Goal: Find specific page/section: Find specific page/section

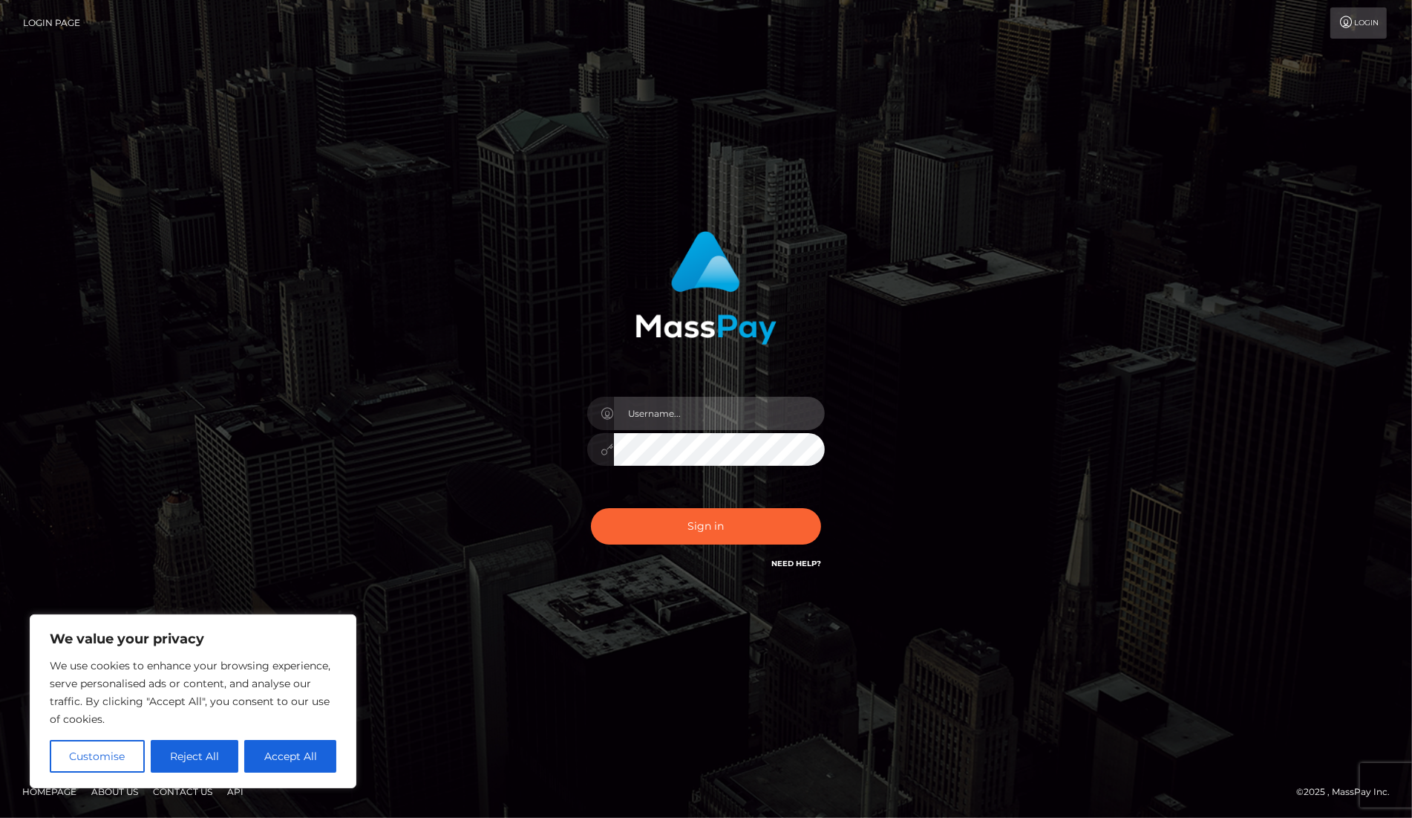
type input "dany baker boulanger"
click at [704, 423] on input "dany baker boulanger" at bounding box center [719, 413] width 211 height 33
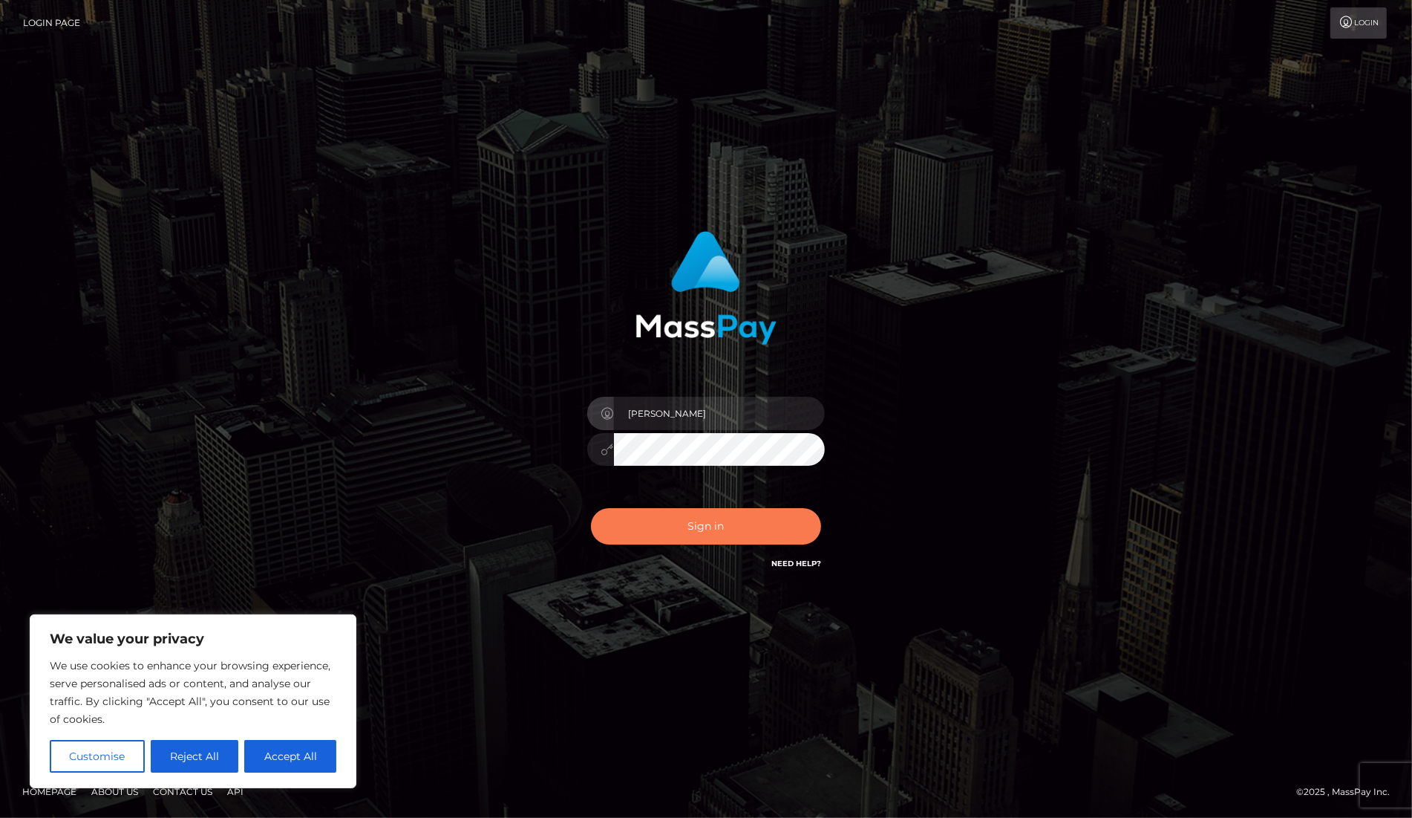
click at [731, 516] on button "Sign in" at bounding box center [706, 526] width 230 height 36
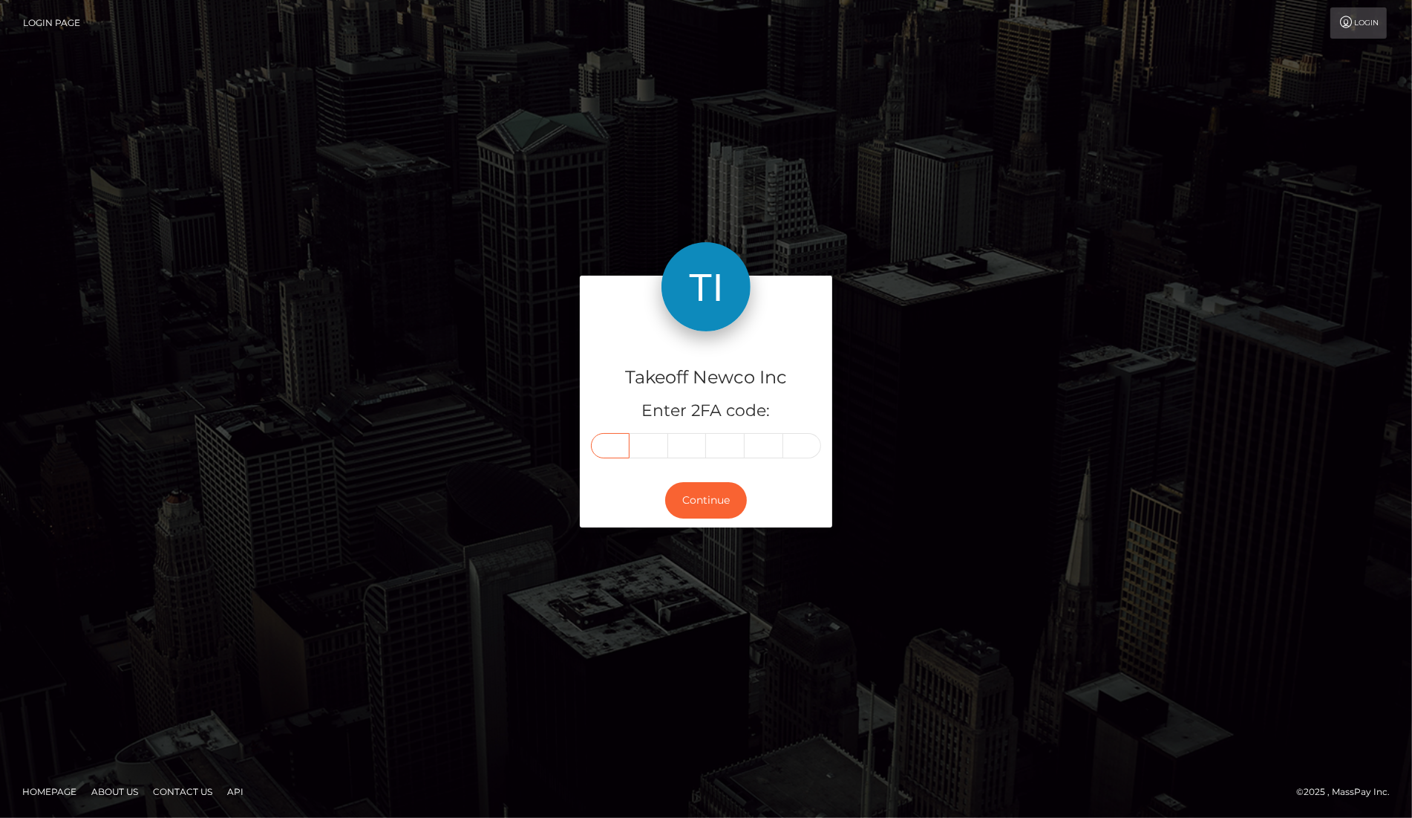
click at [611, 440] on input "text" at bounding box center [610, 445] width 39 height 25
type input "4"
type input "0"
type input "8"
type input "7"
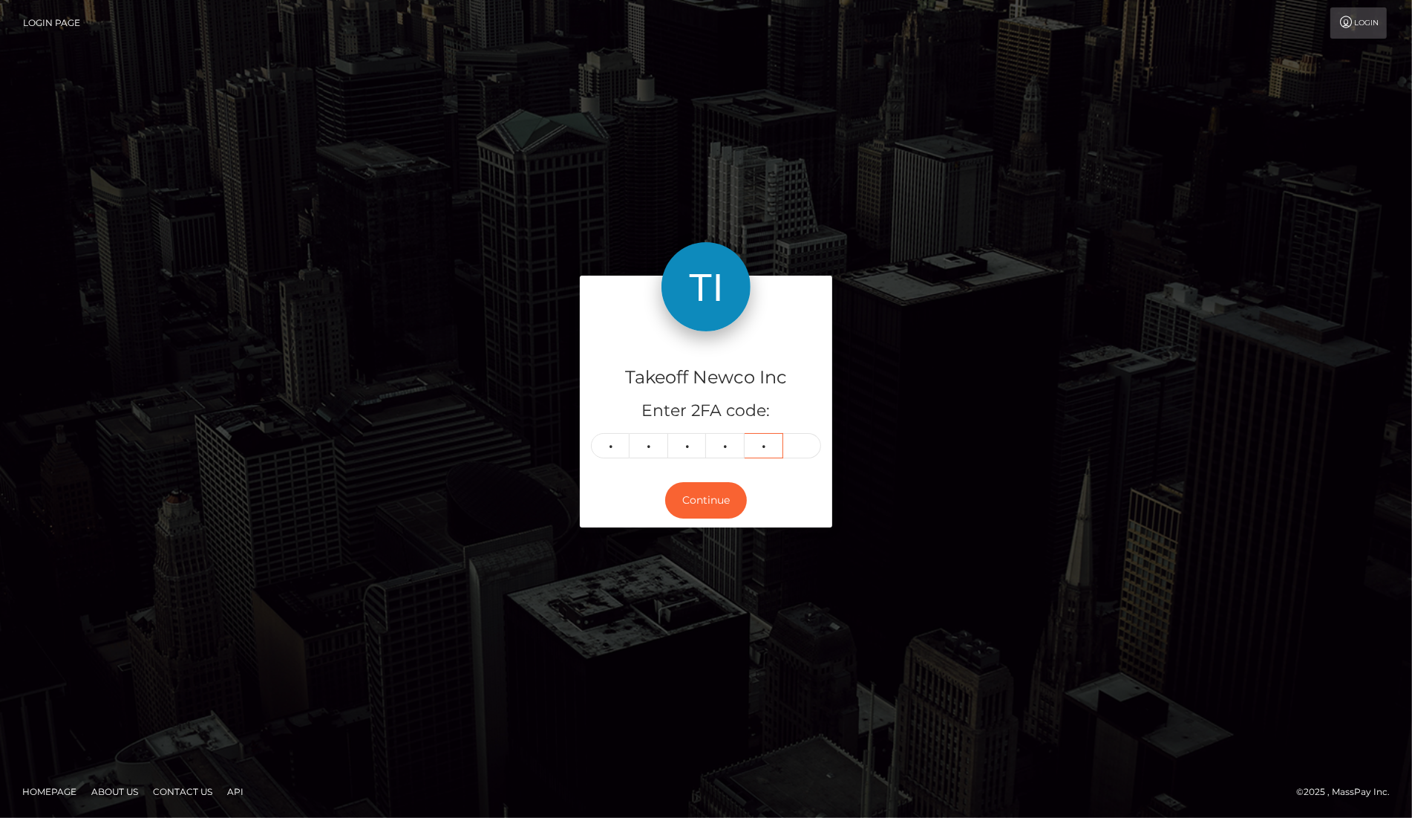
type input "9"
type input "2"
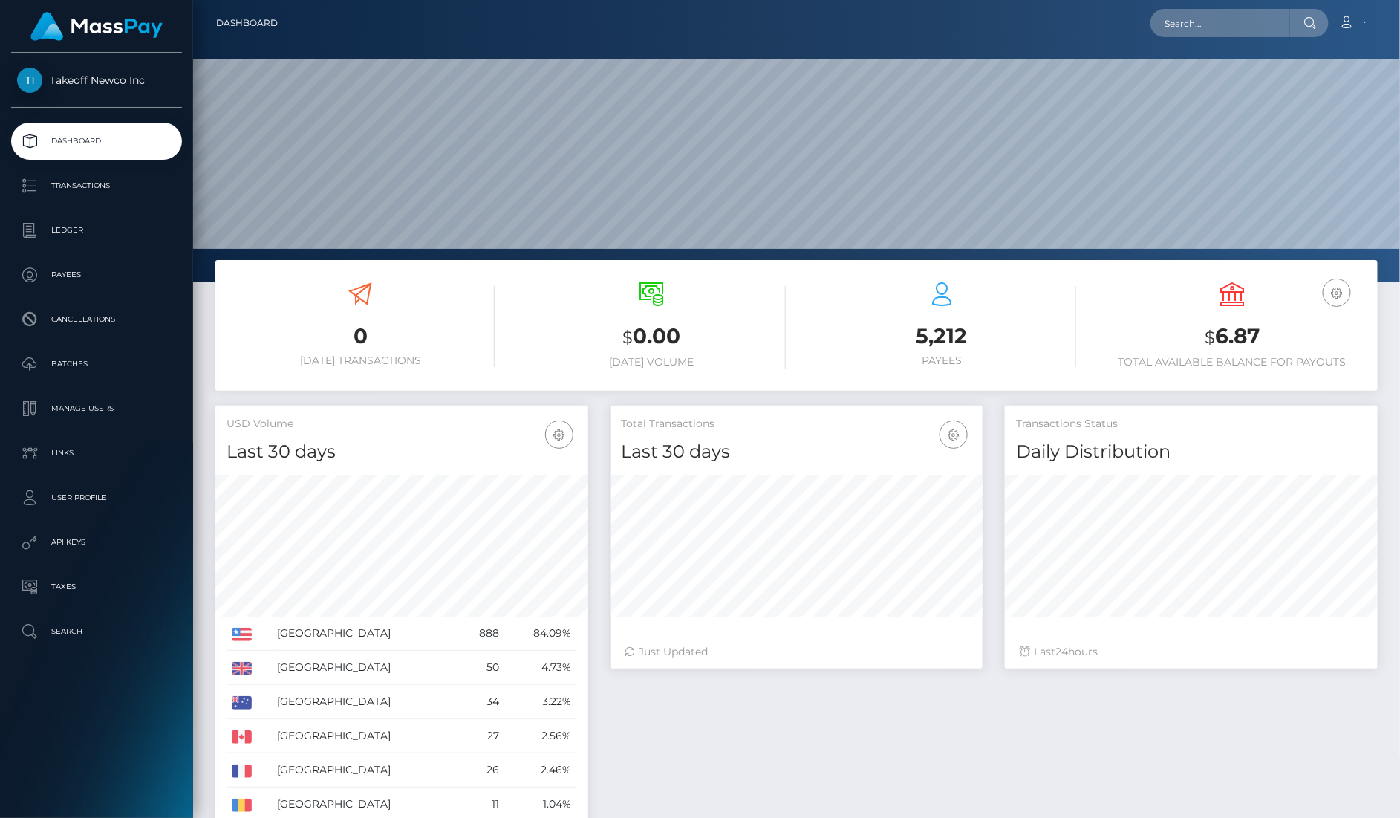
scroll to position [261, 372]
click at [1258, 28] on input "text" at bounding box center [1220, 23] width 140 height 28
paste input "Zzfd6BBM8FQsOrr1ev8gtNqiHiA3"
type input "Zzfd6BBM8FQsOrr1ev8gtNqiHiA3"
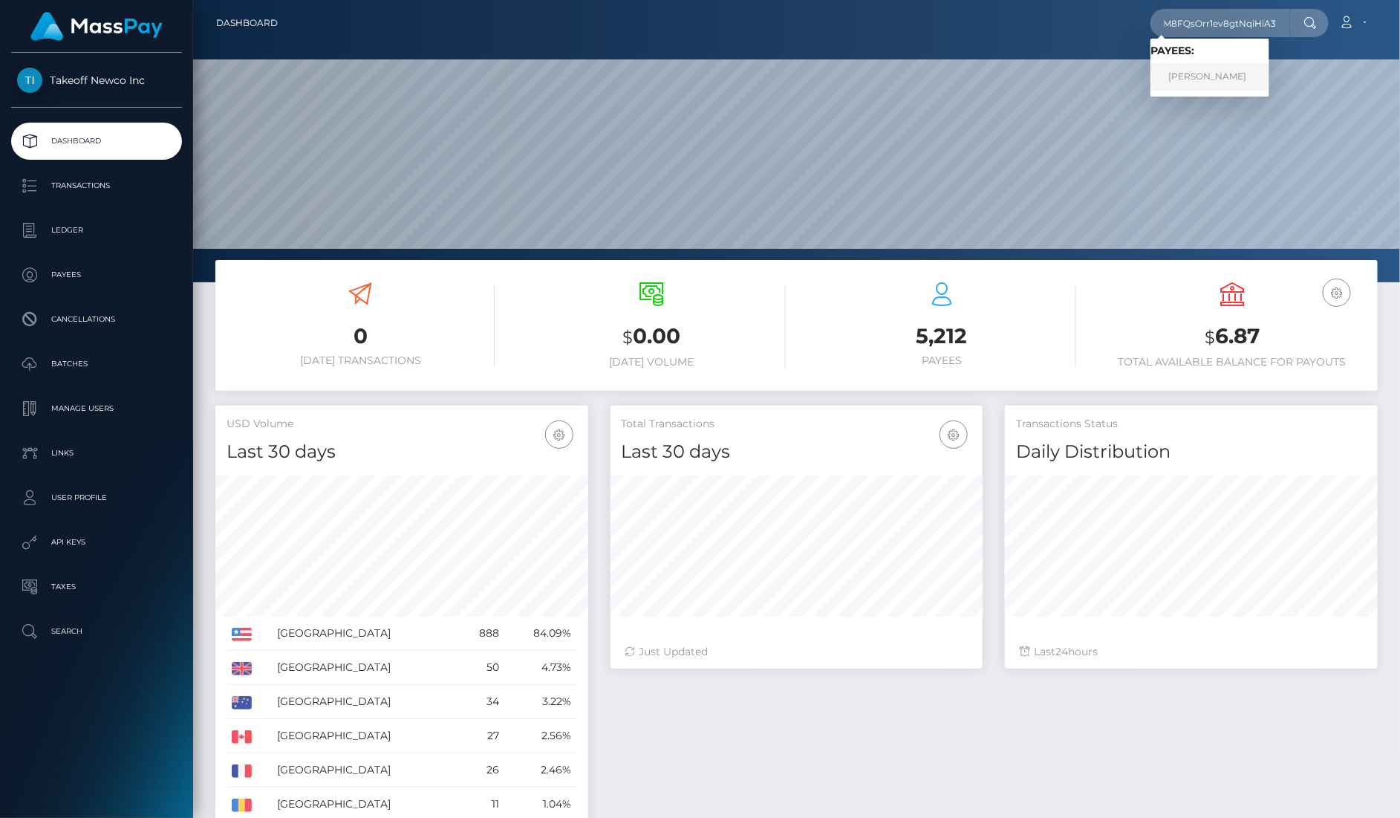
click at [1269, 79] on link "JASMINE MARIE CASTELLON" at bounding box center [1209, 76] width 119 height 27
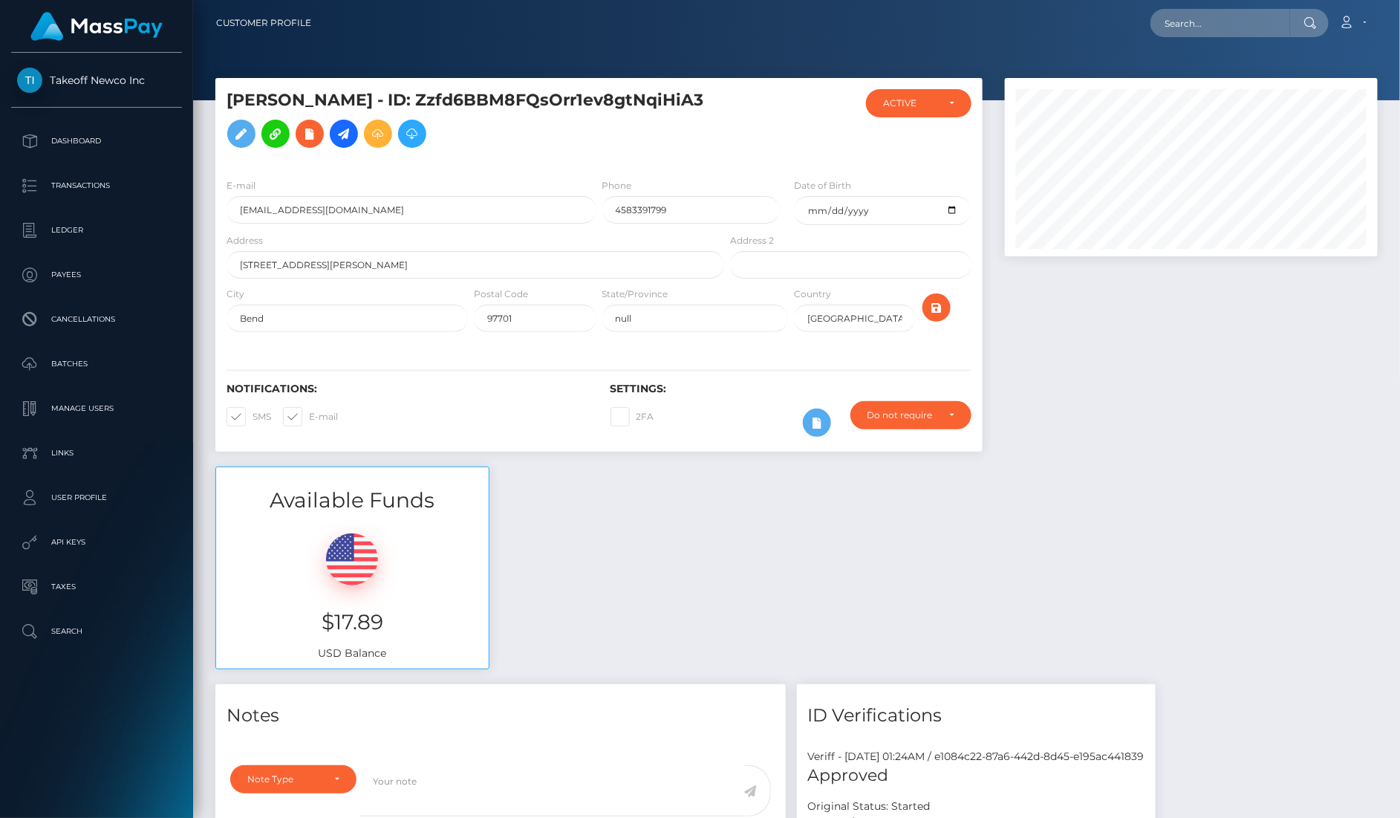
scroll to position [178, 372]
click at [642, 206] on input "4583391799" at bounding box center [690, 209] width 177 height 27
type input "4583291799"
click at [942, 310] on icon "submit" at bounding box center [937, 308] width 18 height 19
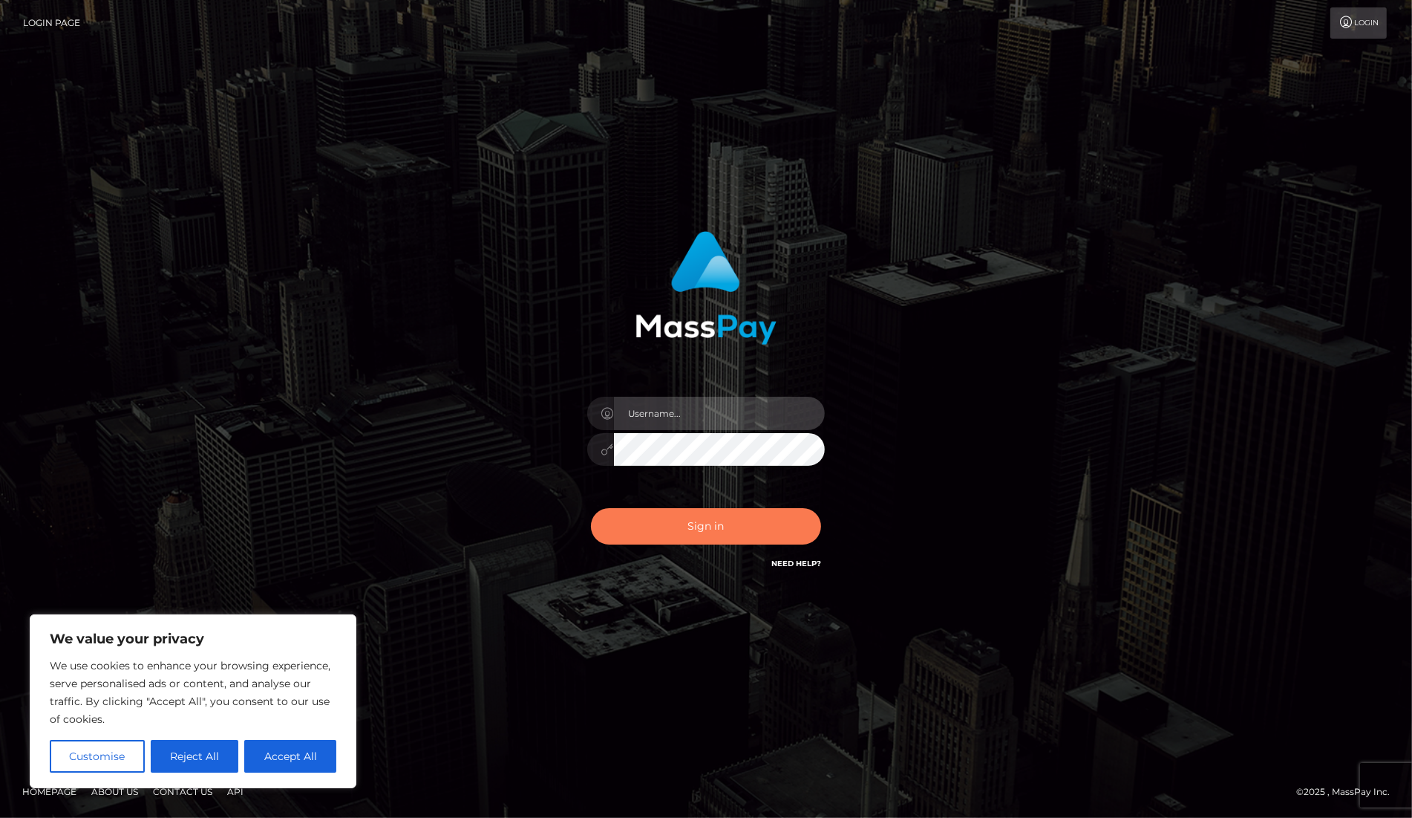
type input "dany baker boulanger"
click at [747, 521] on button "Sign in" at bounding box center [706, 526] width 230 height 36
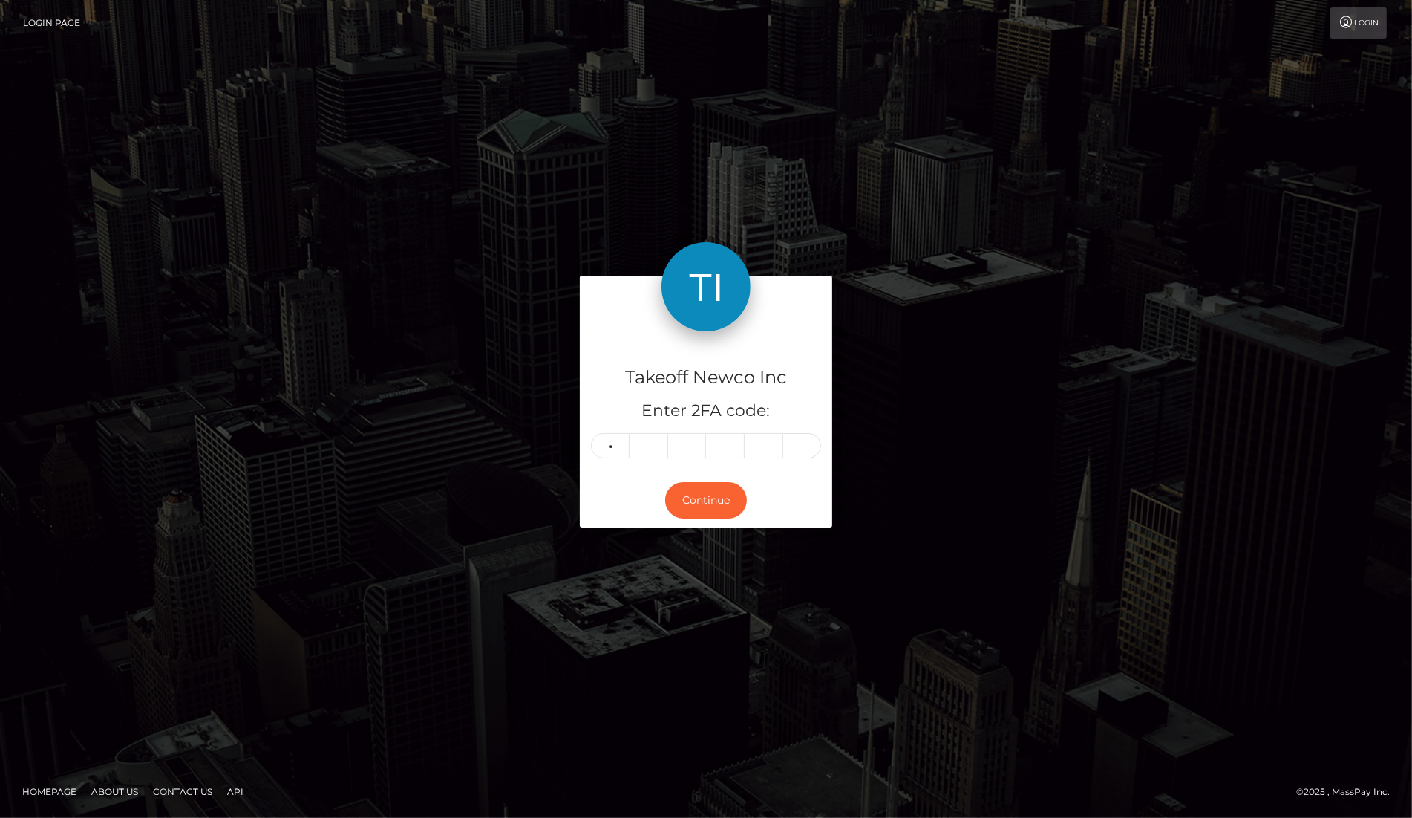
type input "8"
type input "4"
type input "9"
type input "1"
type input "3"
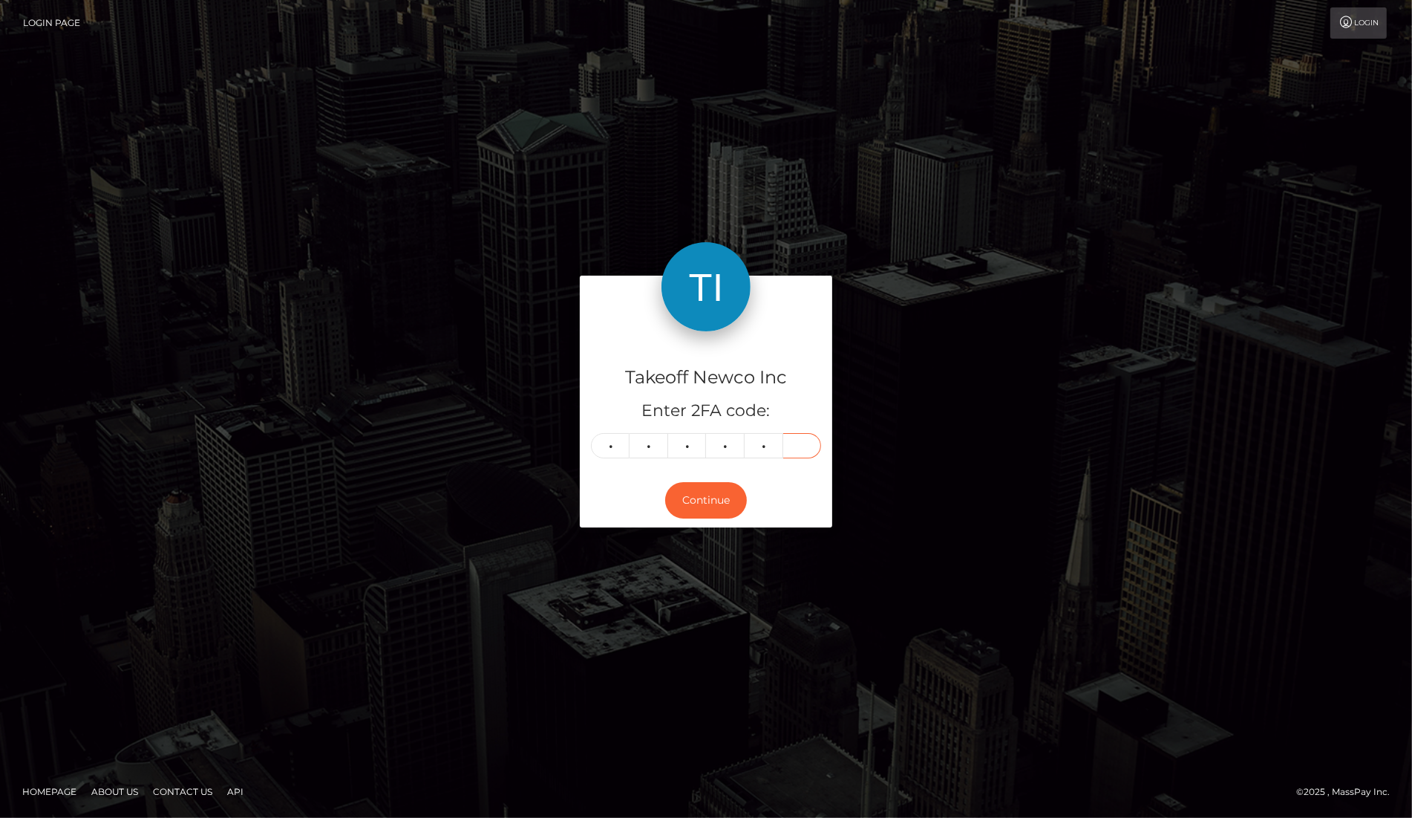
type input "2"
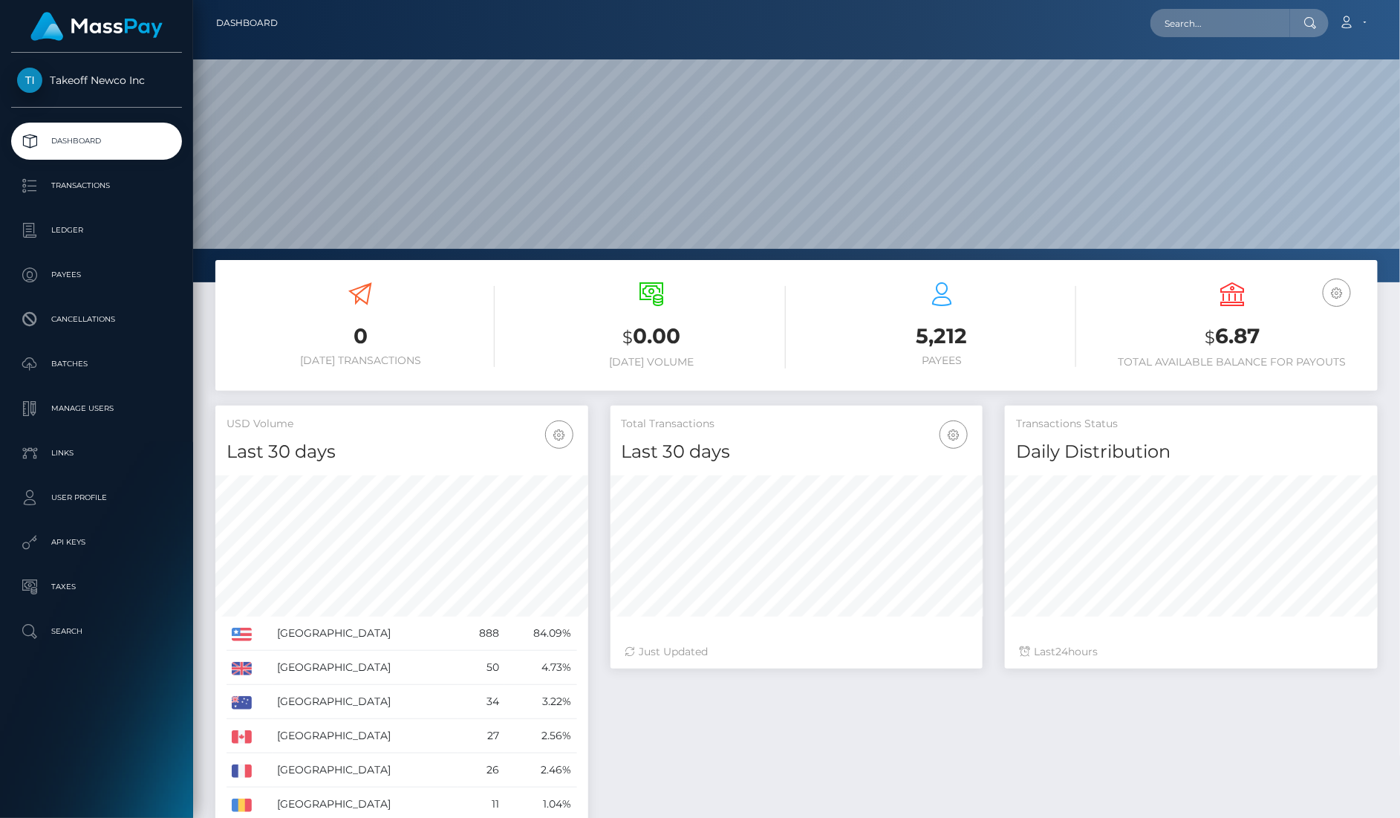
scroll to position [261, 372]
click at [1219, 26] on input "text" at bounding box center [1220, 23] width 140 height 28
paste input "tJ1XlGLRHwTAPu2LEUh0j8dY4j42"
type input "tJ1XlGLRHwTAPu2LEUh0j8dY4j42"
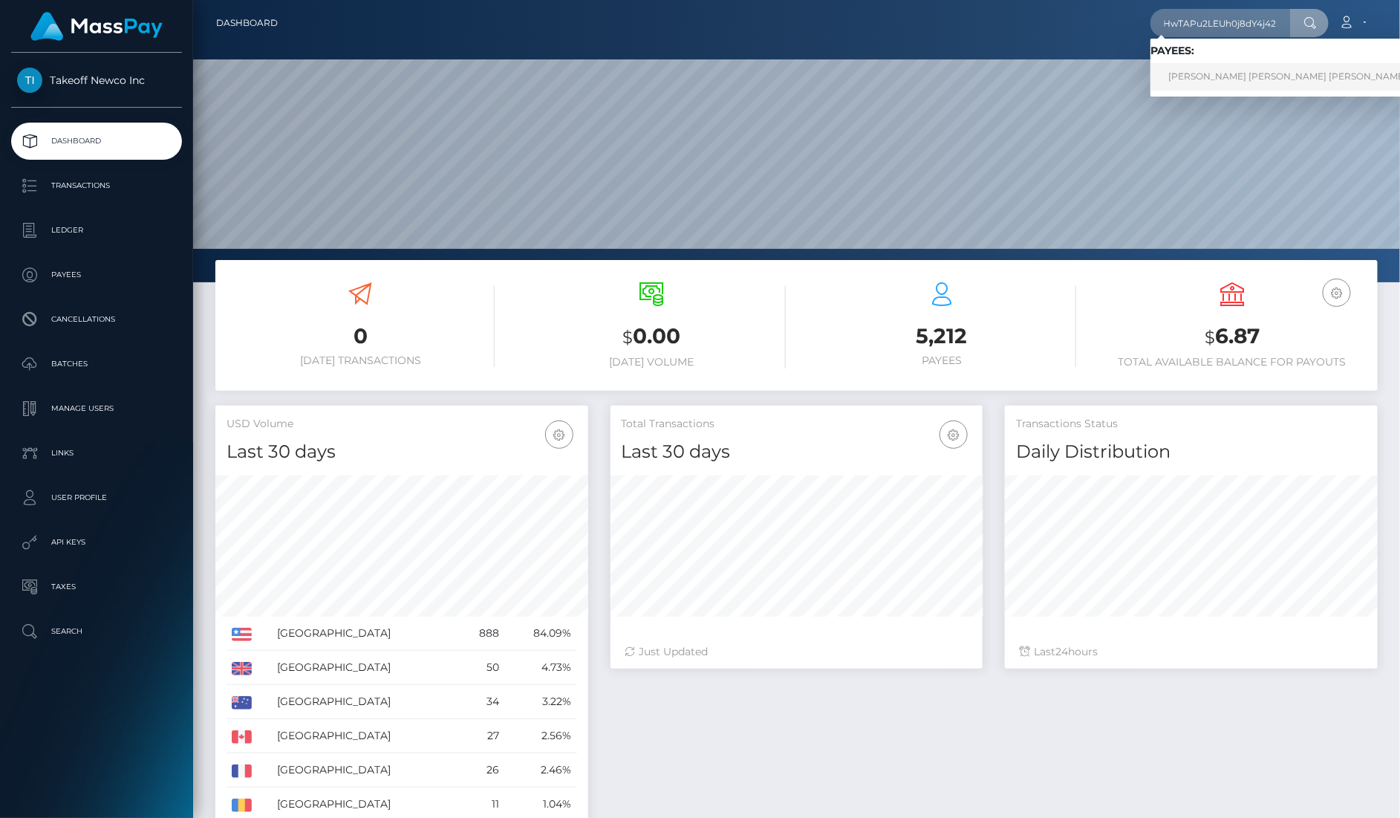
click at [1214, 79] on link "AIMEE JASMINE WHITTICASE RET" at bounding box center [1287, 76] width 274 height 27
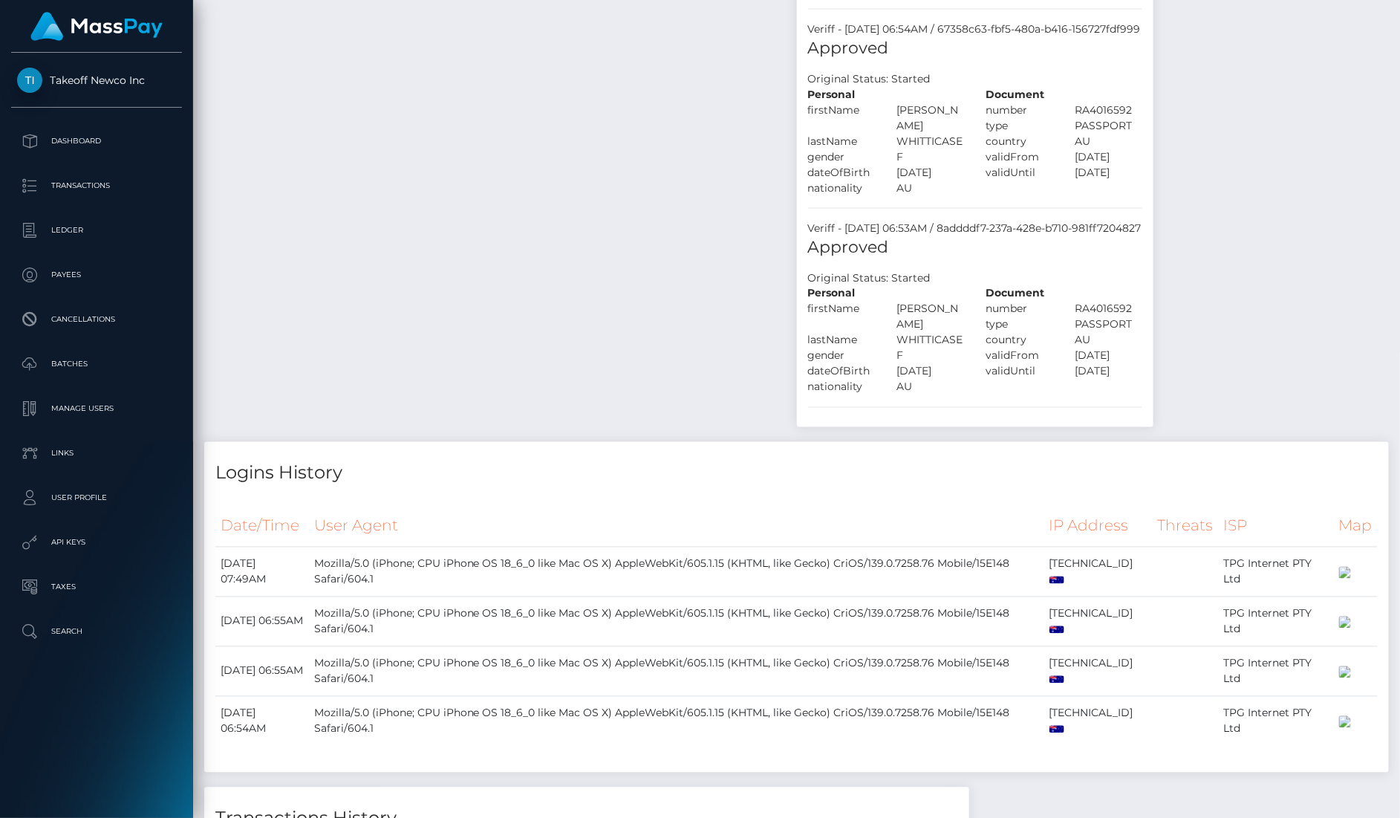
scroll to position [1432, 0]
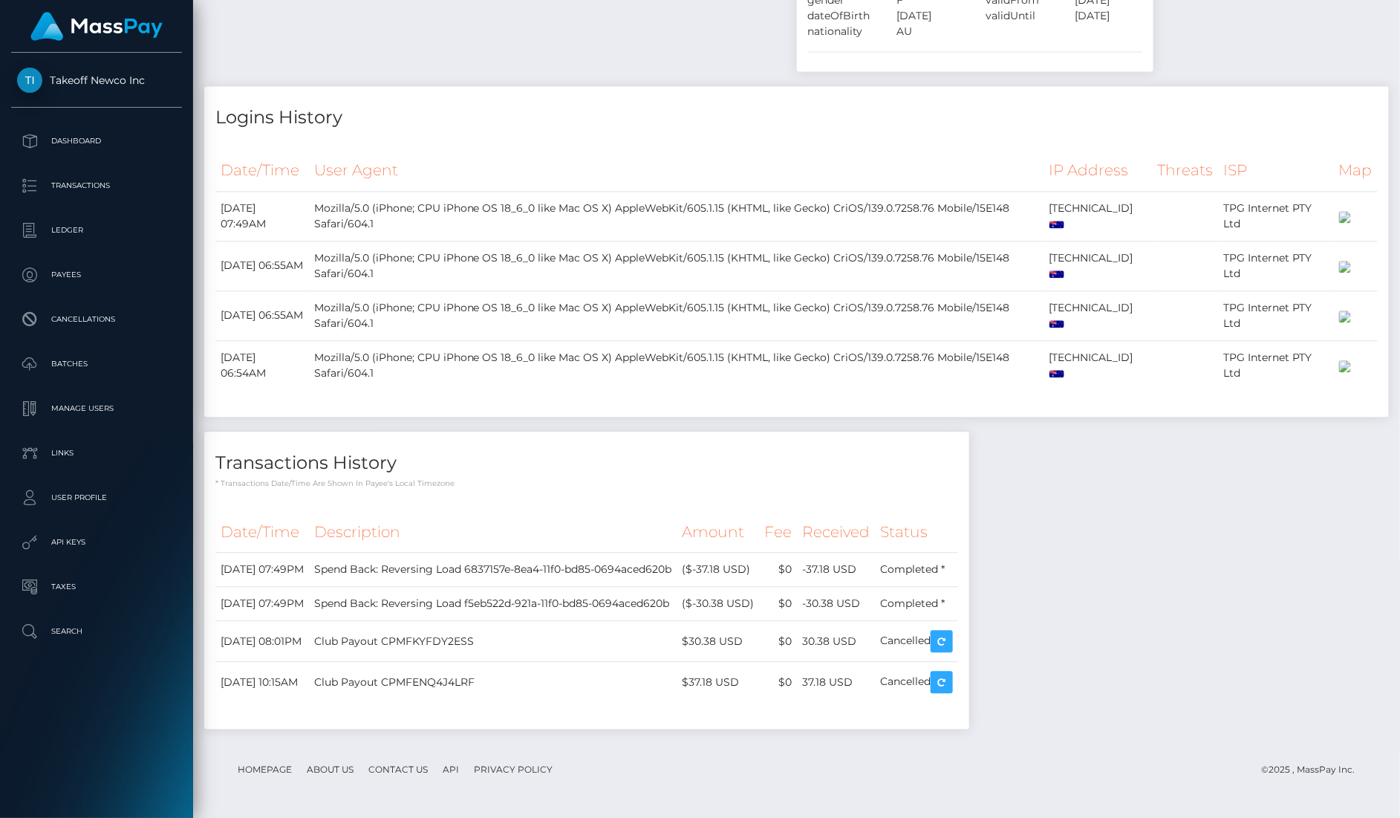
click at [677, 525] on th "Description" at bounding box center [493, 532] width 368 height 41
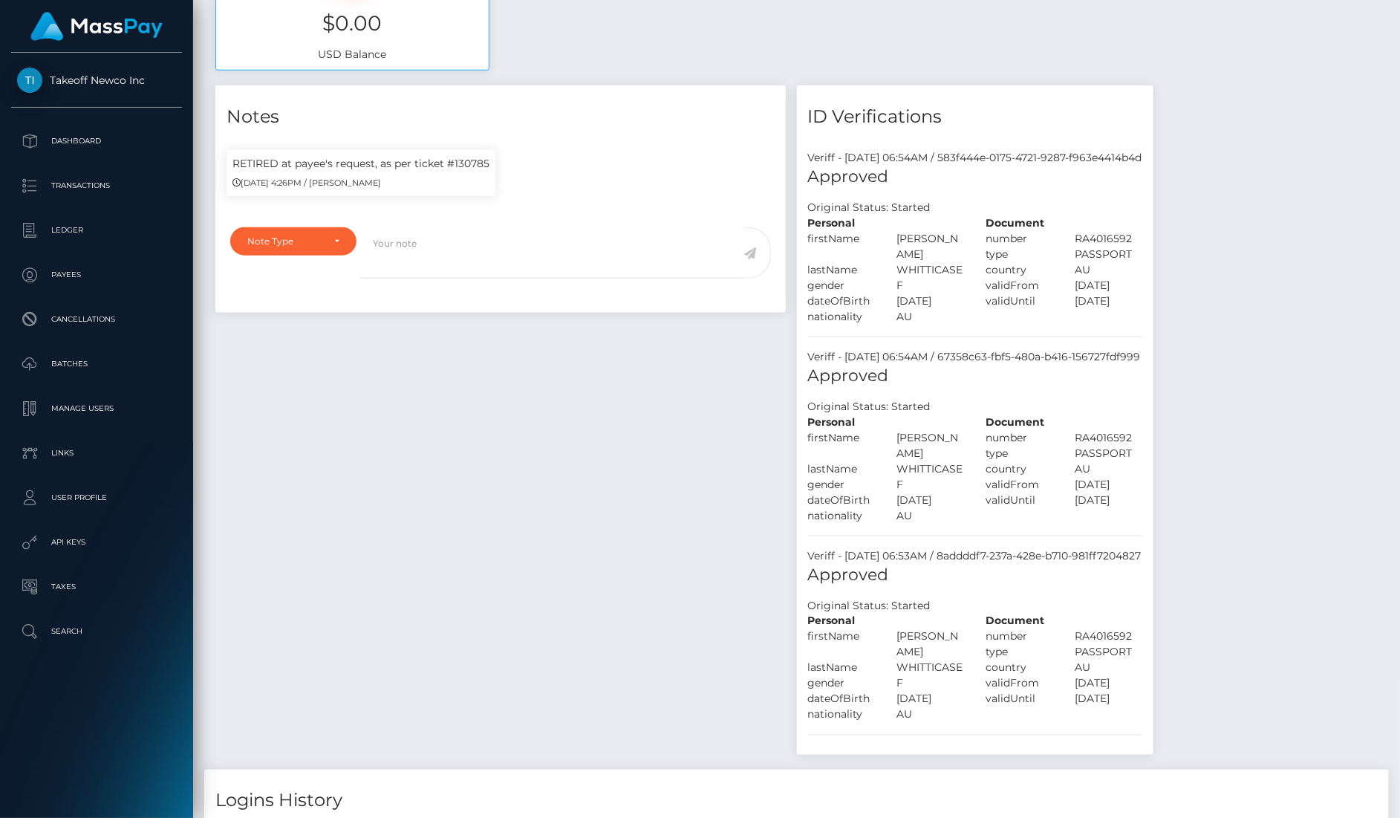
scroll to position [0, 0]
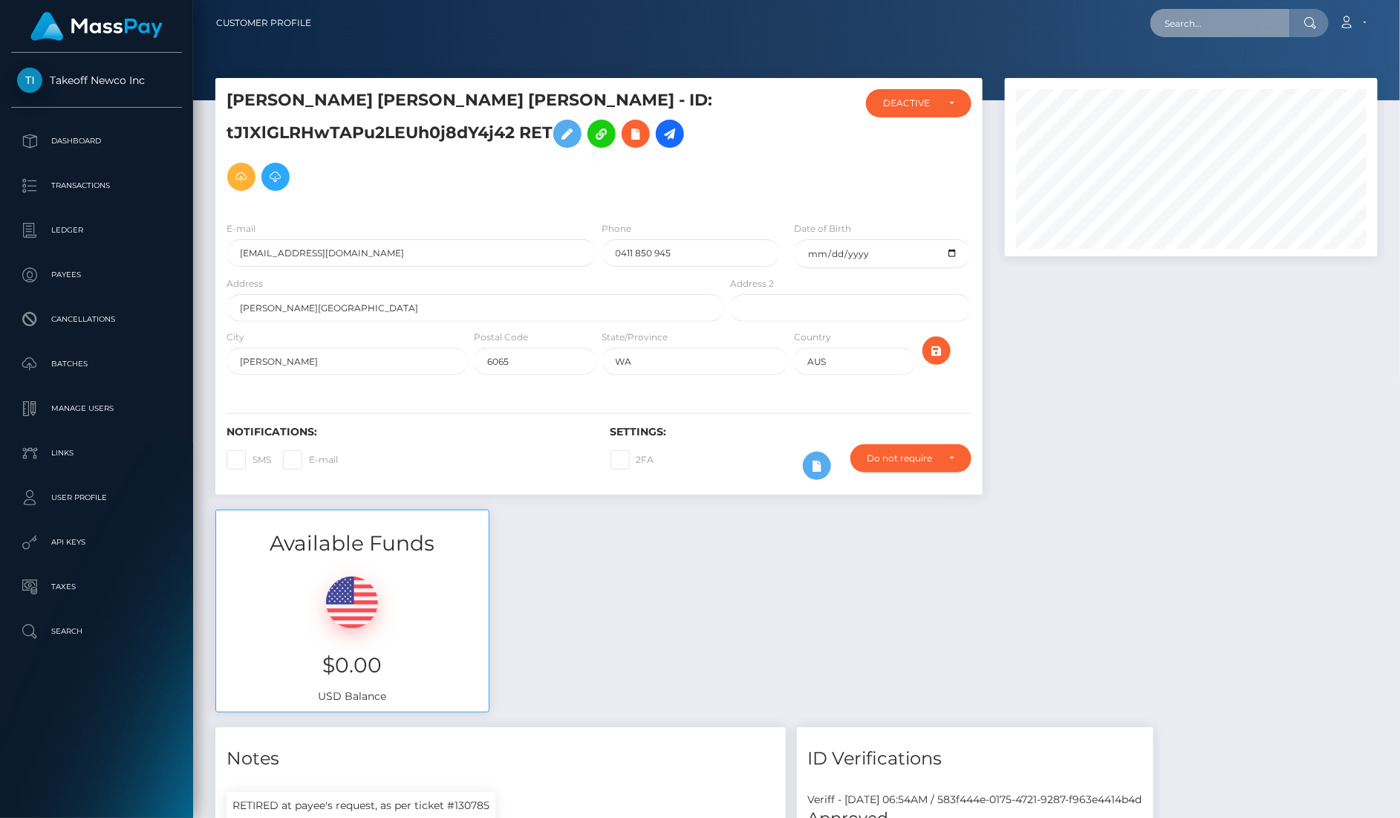
click at [1213, 33] on input "text" at bounding box center [1220, 23] width 140 height 28
paste input "Rr7u5fw11mR7hgS4LEaEuFVaGgE3"
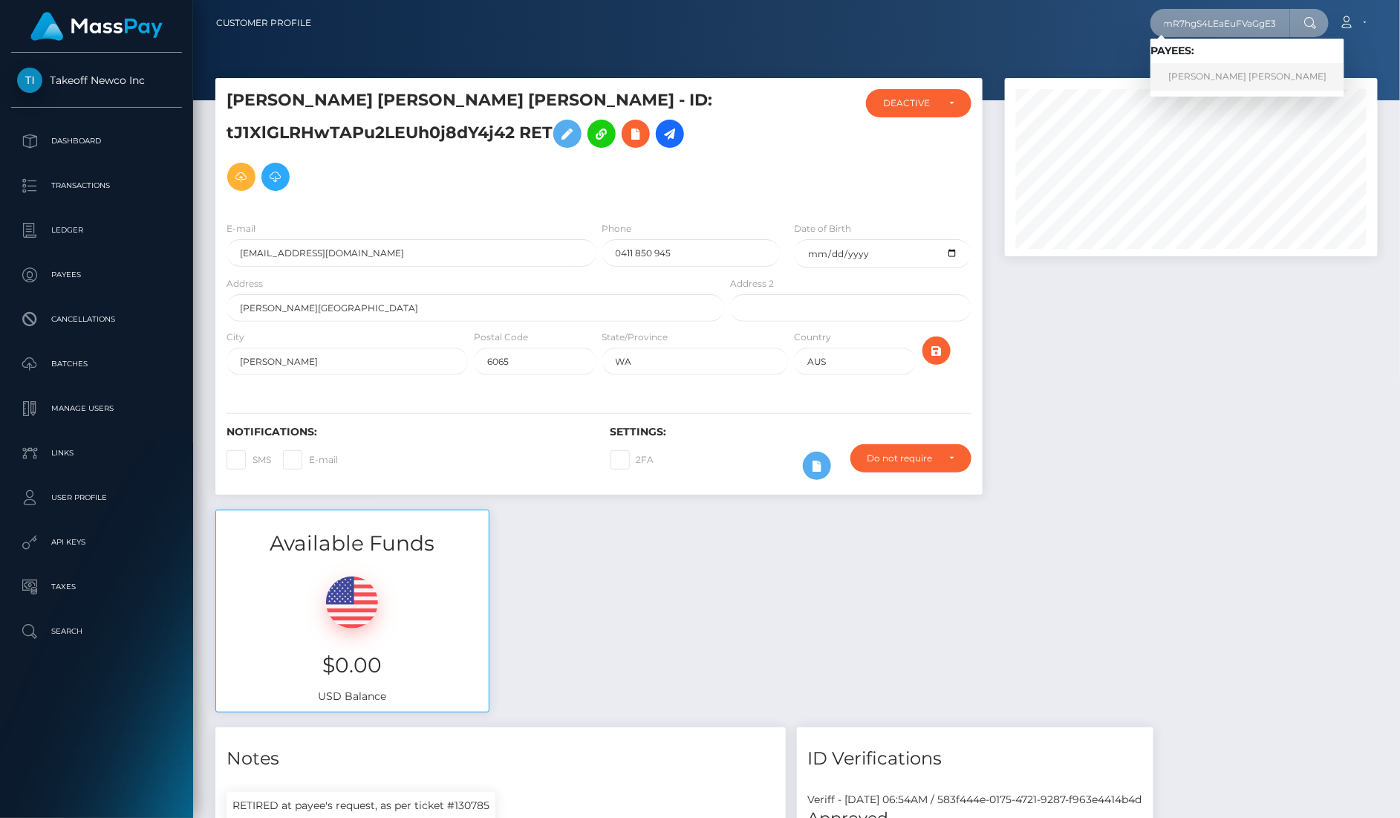
type input "Rr7u5fw11mR7hgS4LEaEuFVaGgE3"
click at [1236, 66] on link "BRIANNA NICOLE CASTRO" at bounding box center [1247, 76] width 194 height 27
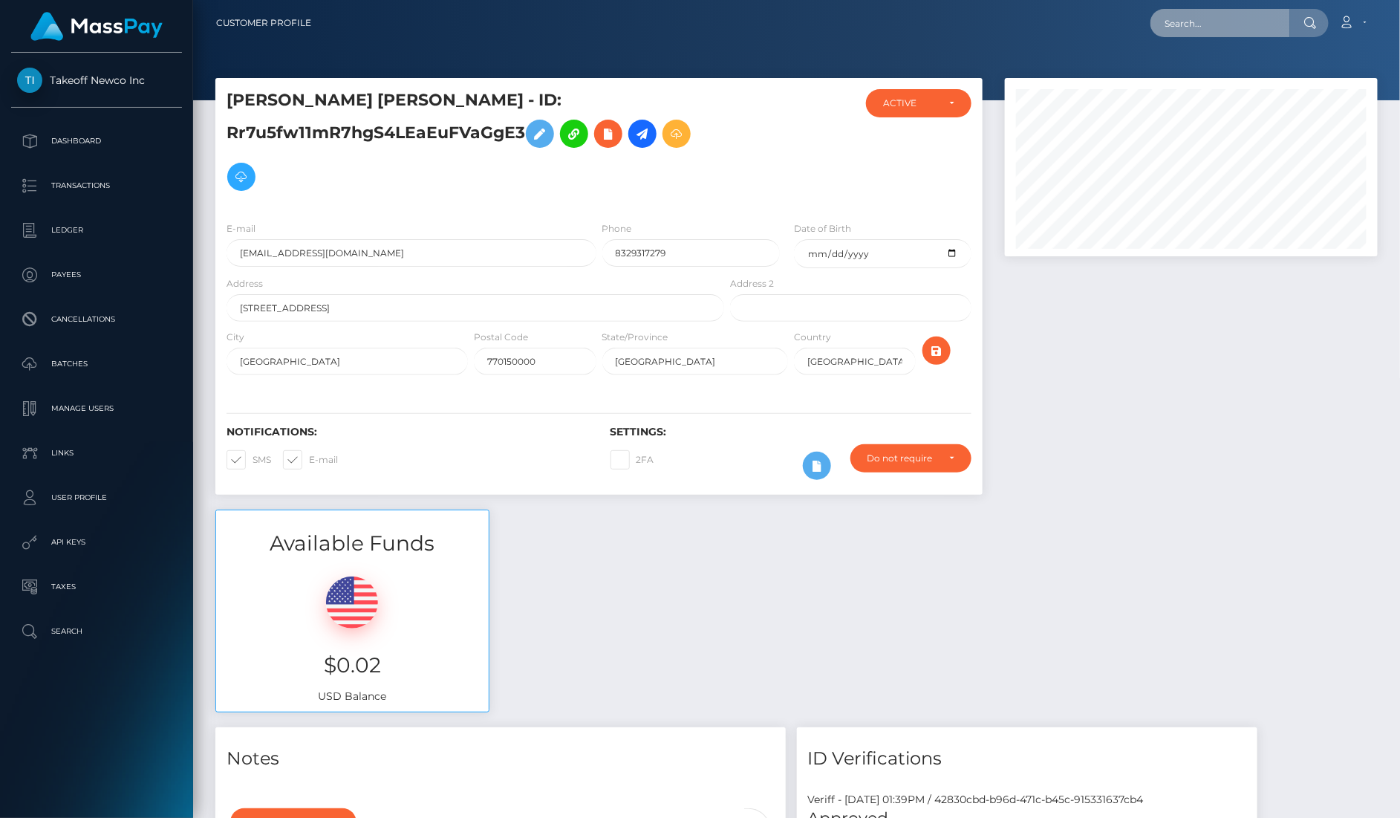
click at [1236, 22] on input "text" at bounding box center [1220, 23] width 140 height 28
paste input "Gs7z3Ig1NWfxfAuBnOzMN2iTnw73"
type input "Gs7z3Ig1NWfxfAuBnOzMN2iTnw73"
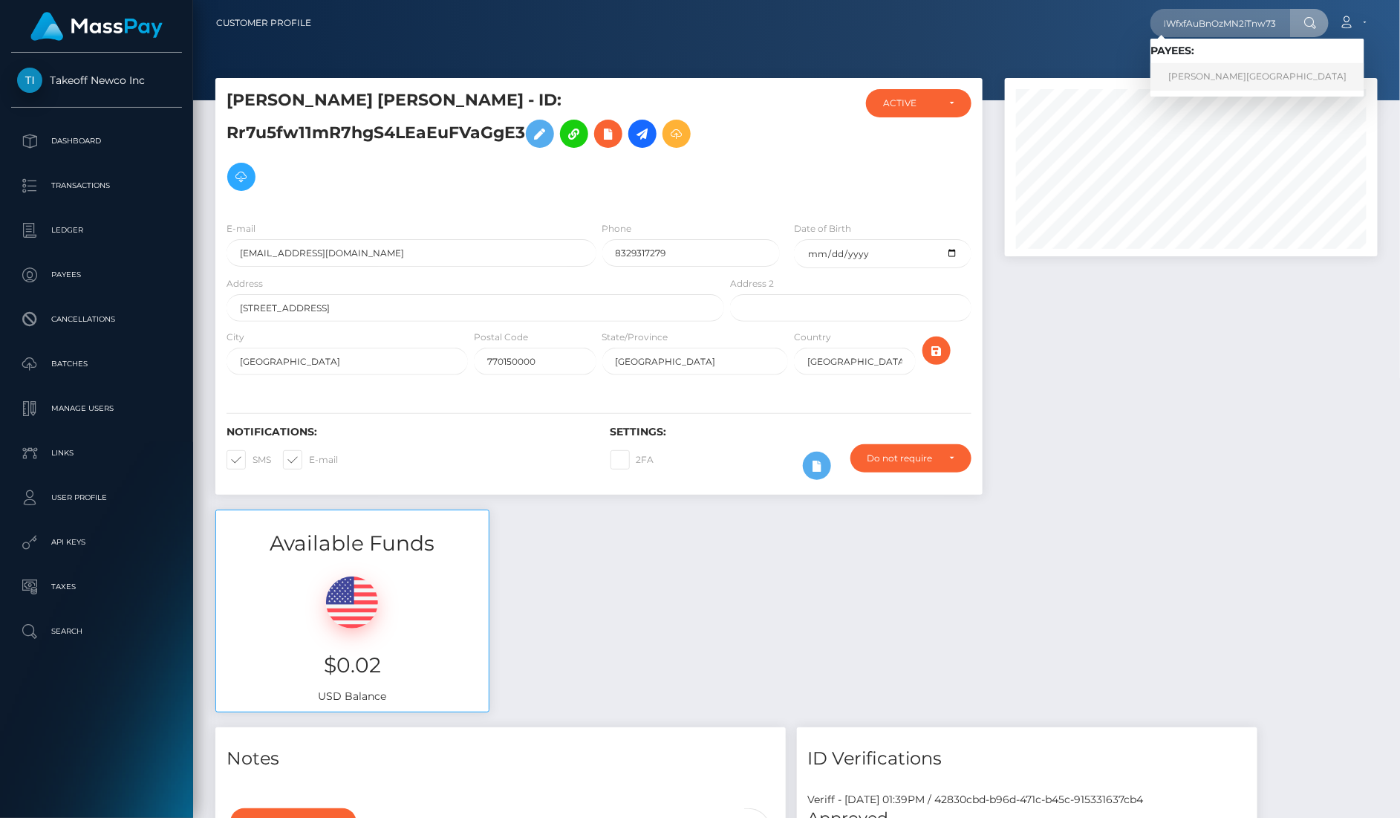
click at [1234, 76] on link "Tina Hall-Jordan" at bounding box center [1257, 76] width 214 height 27
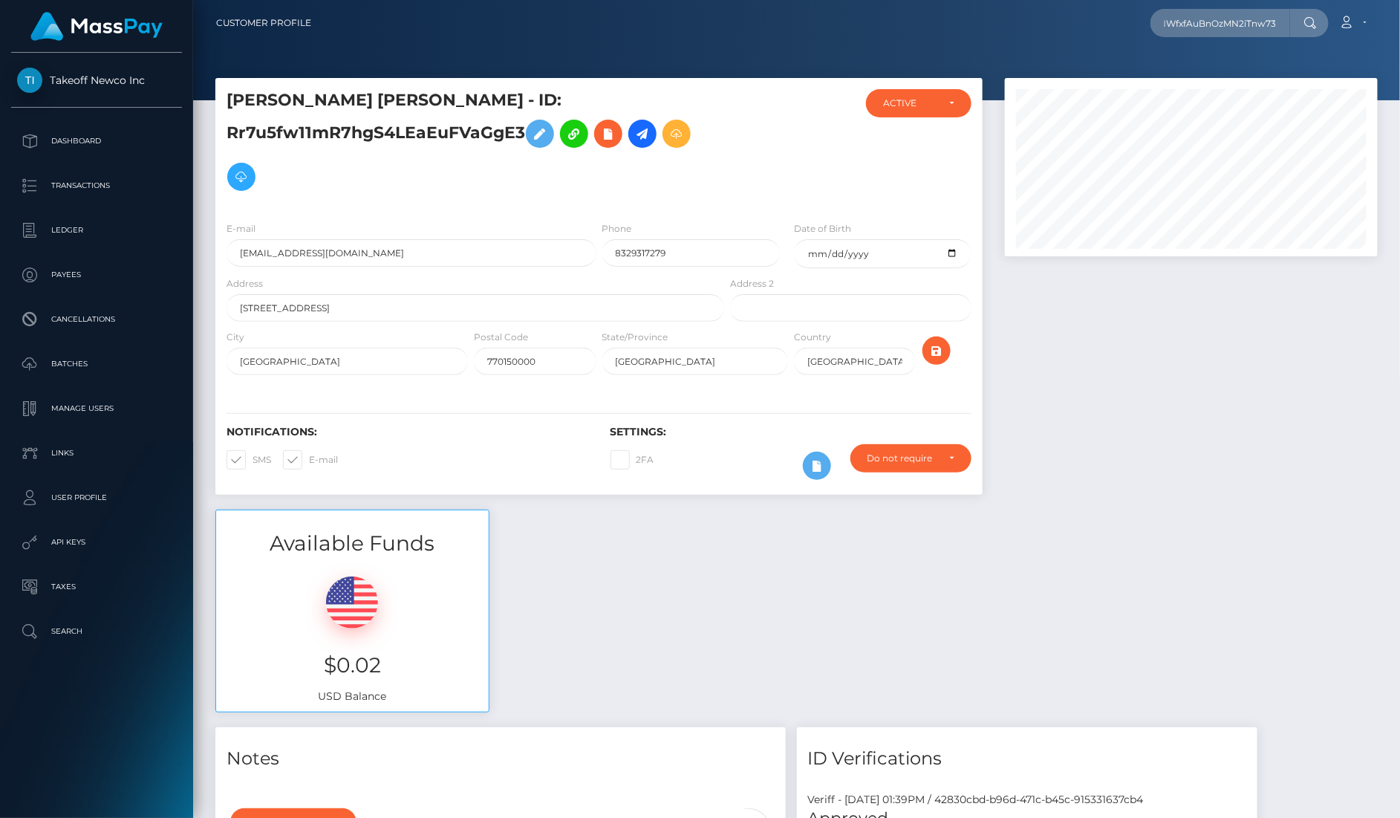
scroll to position [0, 0]
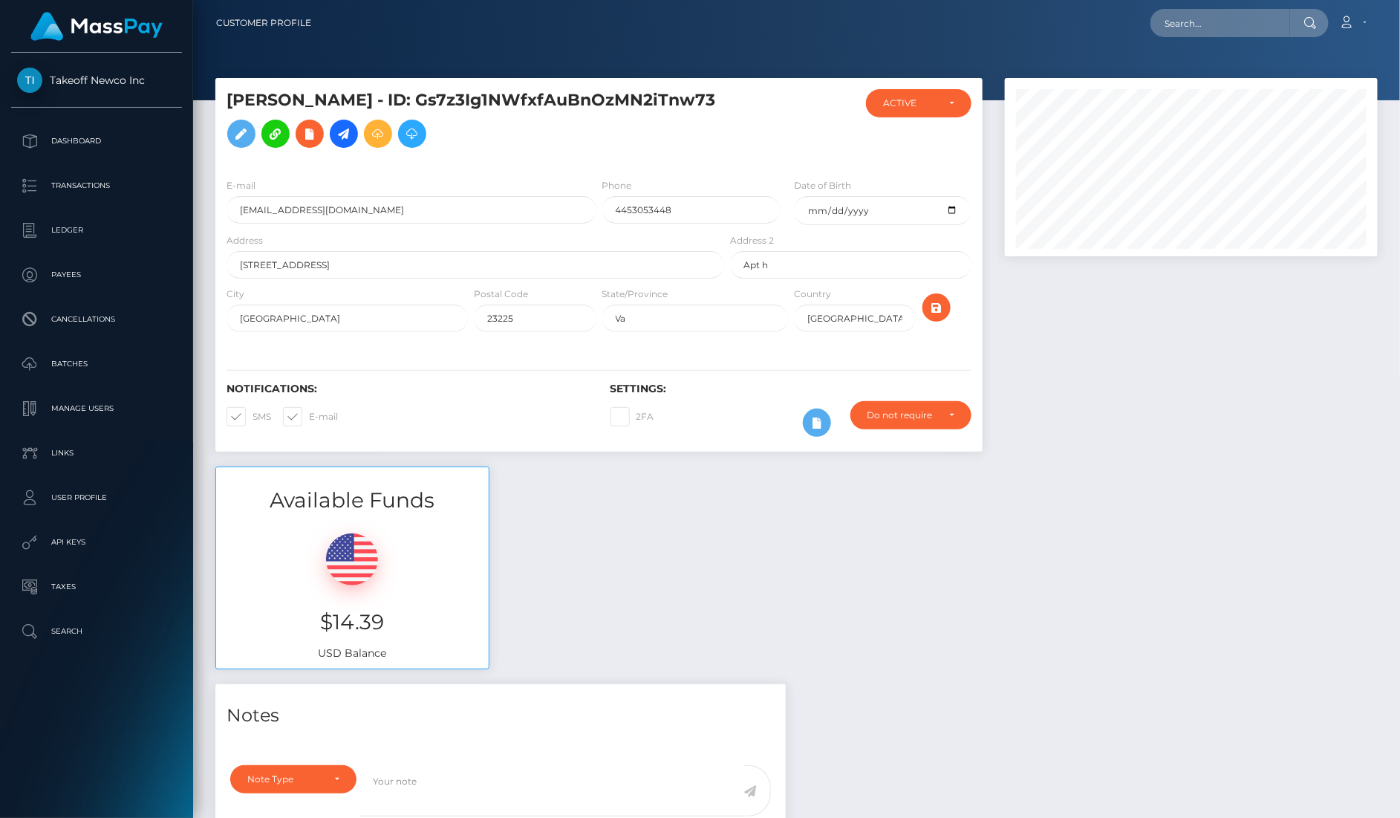
scroll to position [178, 372]
drag, startPoint x: 400, startPoint y: 619, endPoint x: 288, endPoint y: 620, distance: 112.1
click at [288, 620] on h3 "$14.39" at bounding box center [352, 621] width 250 height 29
copy h3 "$14.39"
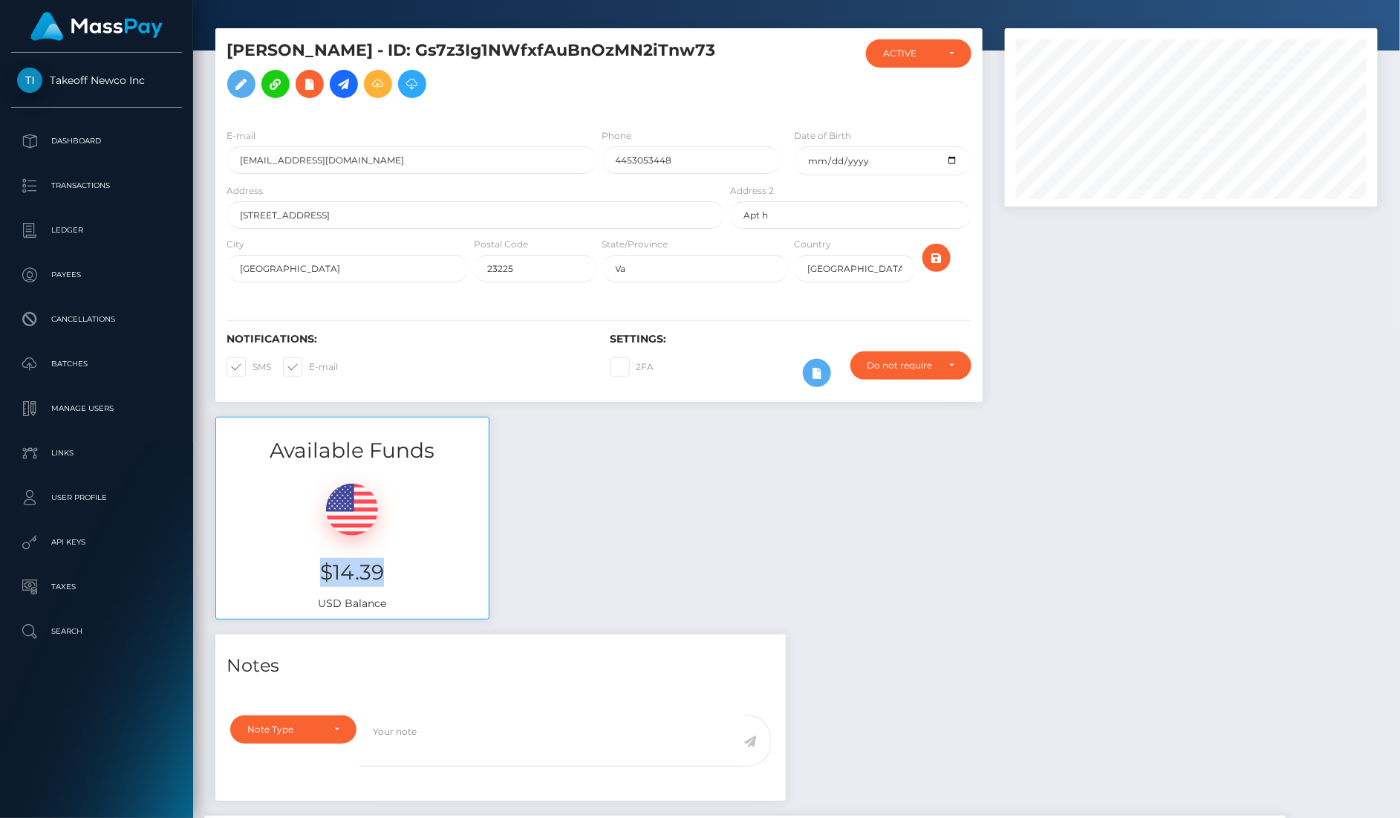
scroll to position [0, 0]
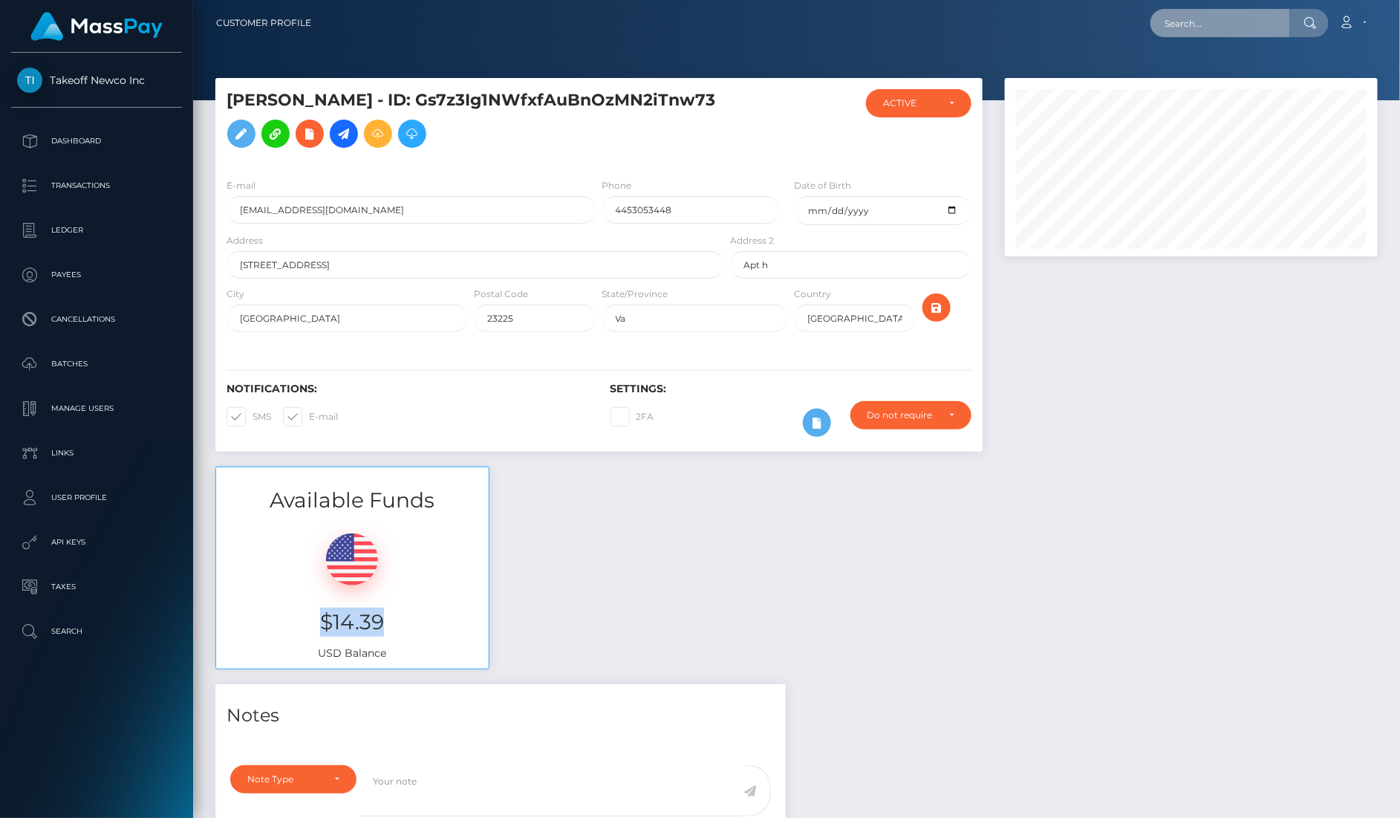
click at [1229, 19] on input "text" at bounding box center [1220, 23] width 140 height 28
paste input "lM7z3LSTLjV9vFvZeB4LxQfuRMq2"
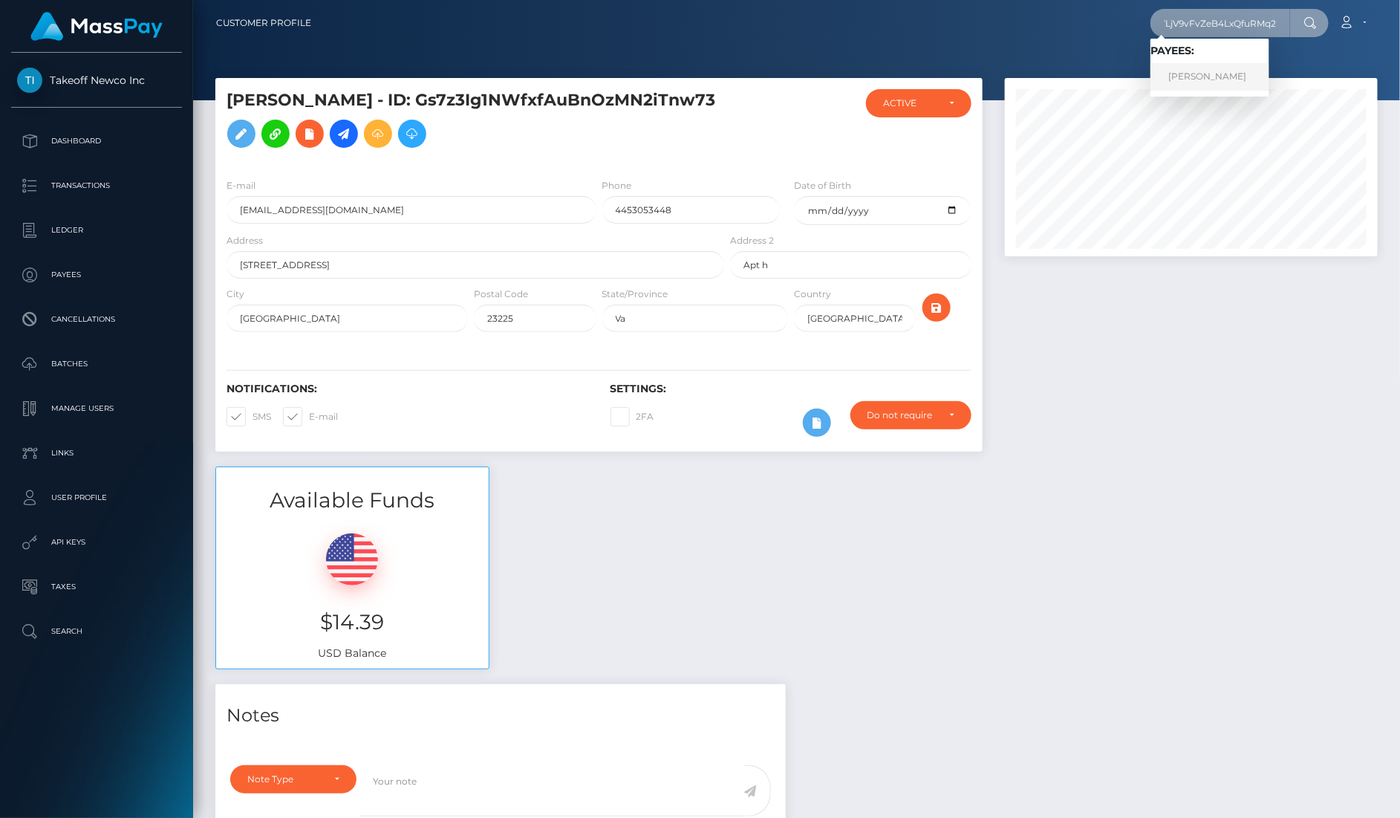
type input "lM7z3LSTLjV9vFvZeB4LxQfuRMq2"
click at [1251, 77] on link "[PERSON_NAME]" at bounding box center [1209, 76] width 119 height 27
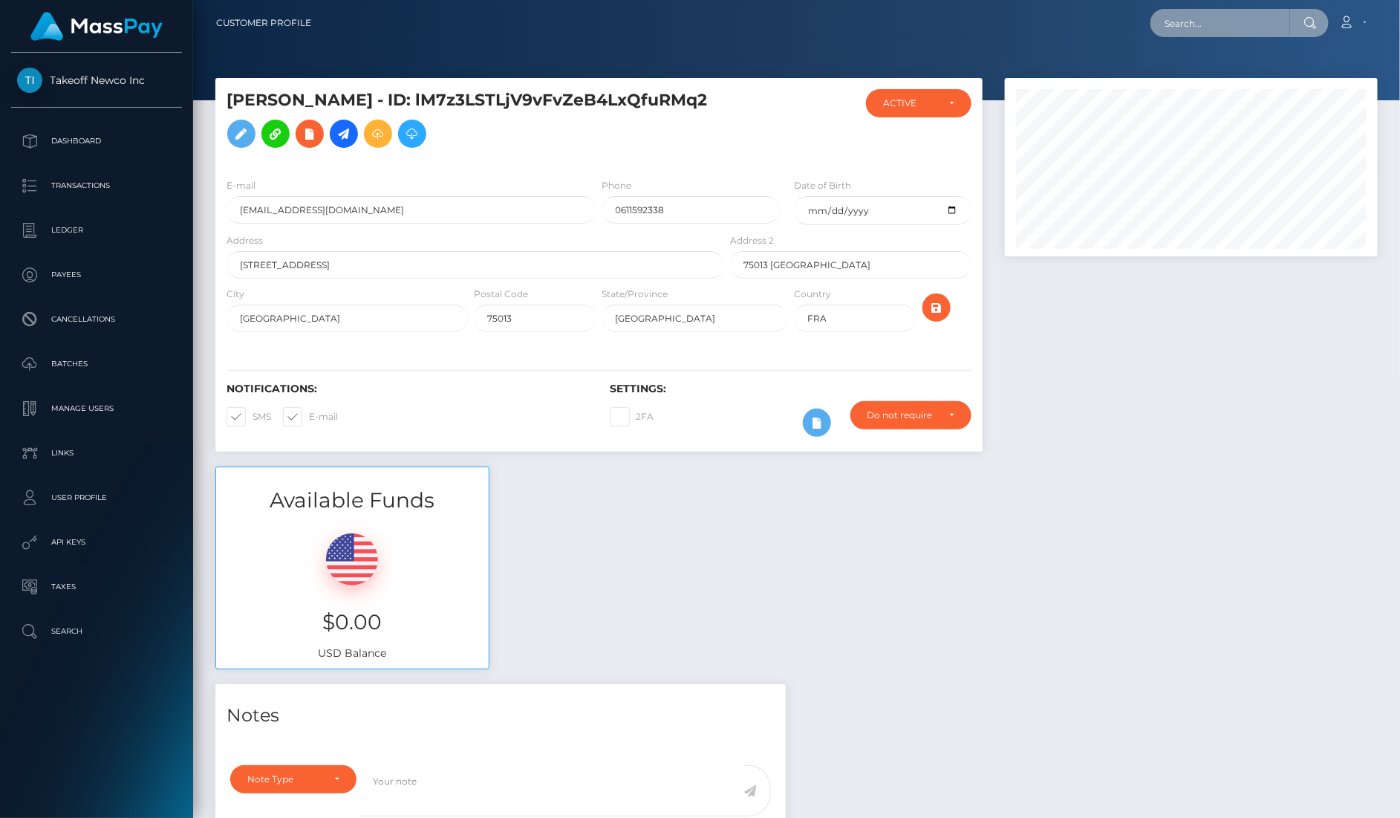
click at [1250, 25] on input "text" at bounding box center [1220, 23] width 140 height 28
paste input "3G2vR9pTb1Ti0i9bNPJECKccvFA3"
type input "3G2vR9pTb1Ti0i9bNPJECKccvFA3"
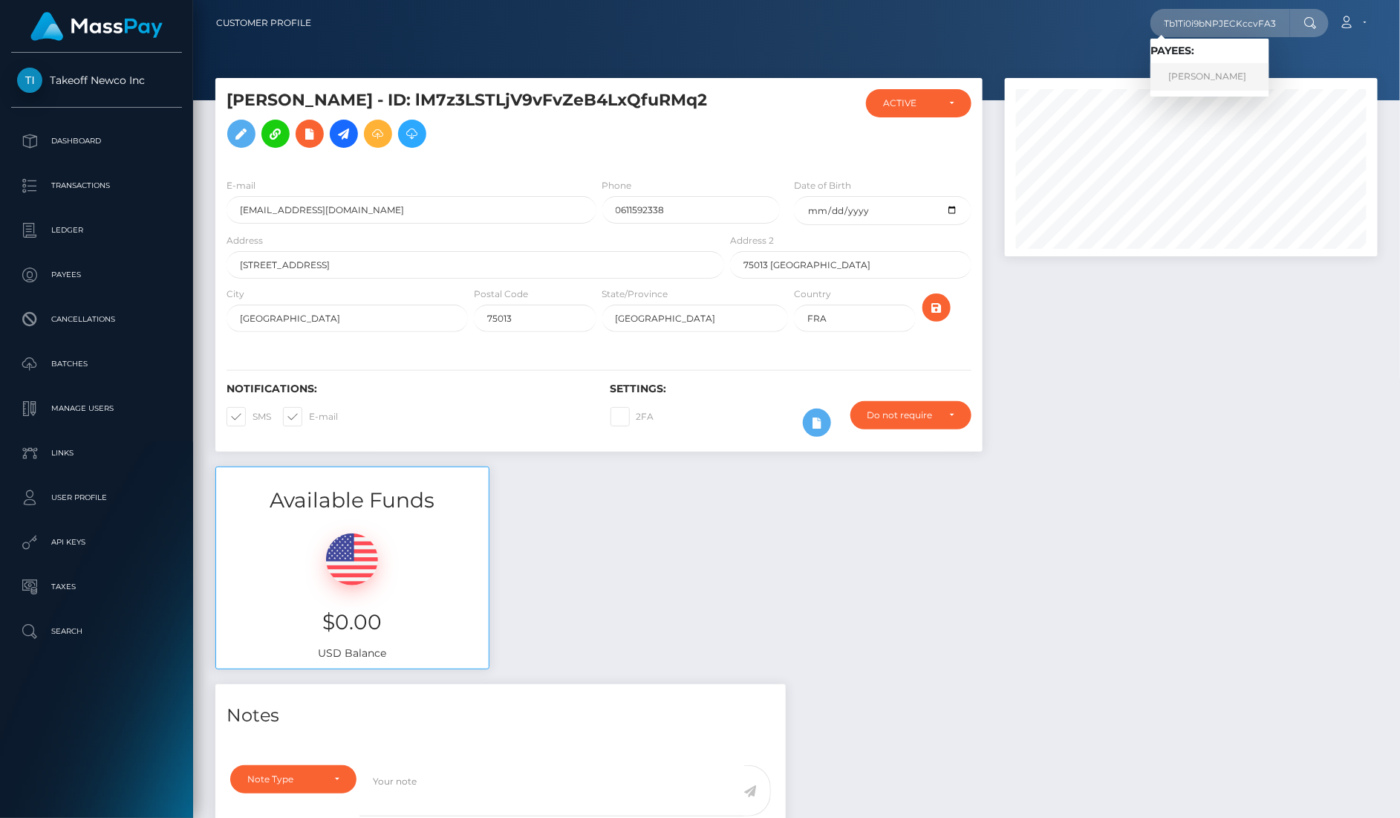
click at [1237, 79] on link "[PERSON_NAME]" at bounding box center [1209, 76] width 119 height 27
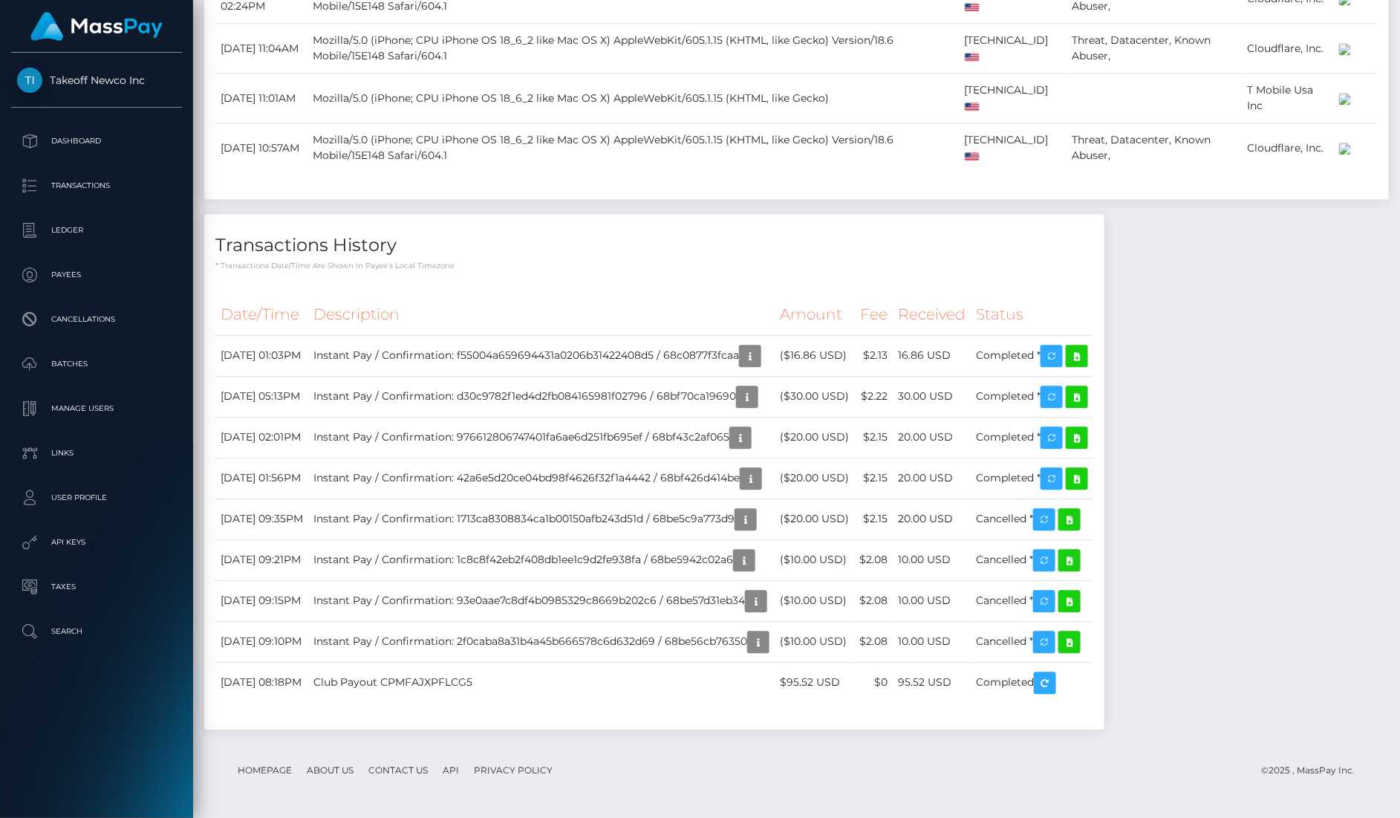
scroll to position [2404, 0]
